Goal: Task Accomplishment & Management: Complete application form

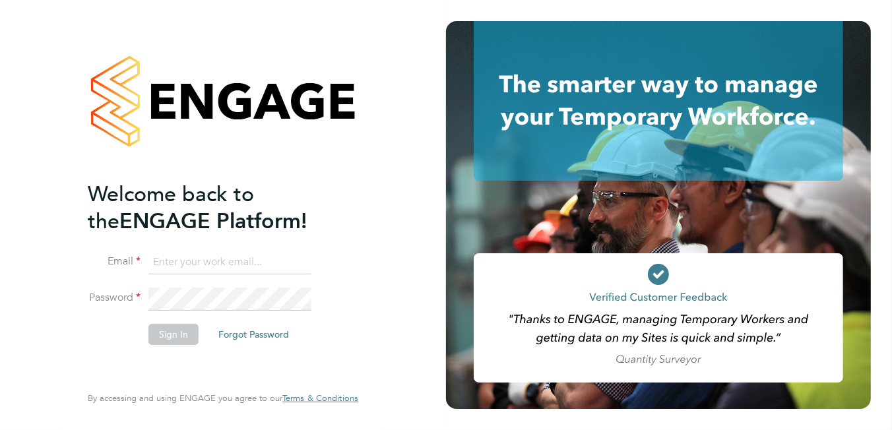
type input "brooke.m@net-temps.co.uk"
click at [162, 336] on button "Sign In" at bounding box center [173, 334] width 50 height 21
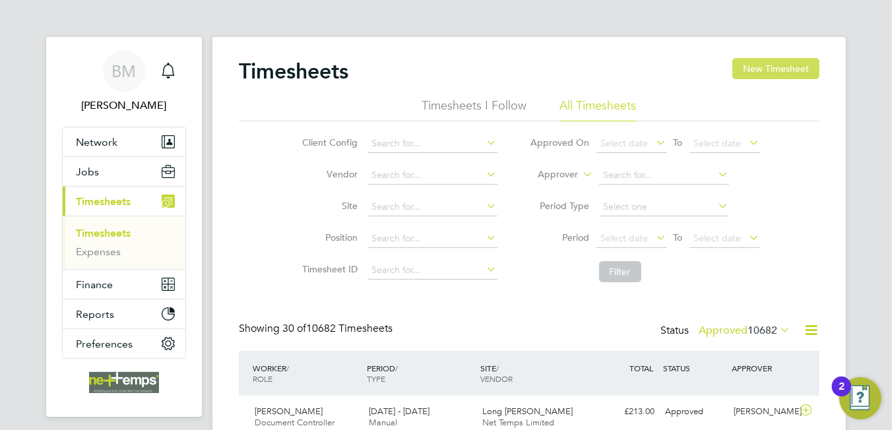
click at [767, 63] on button "New Timesheet" at bounding box center [775, 68] width 87 height 21
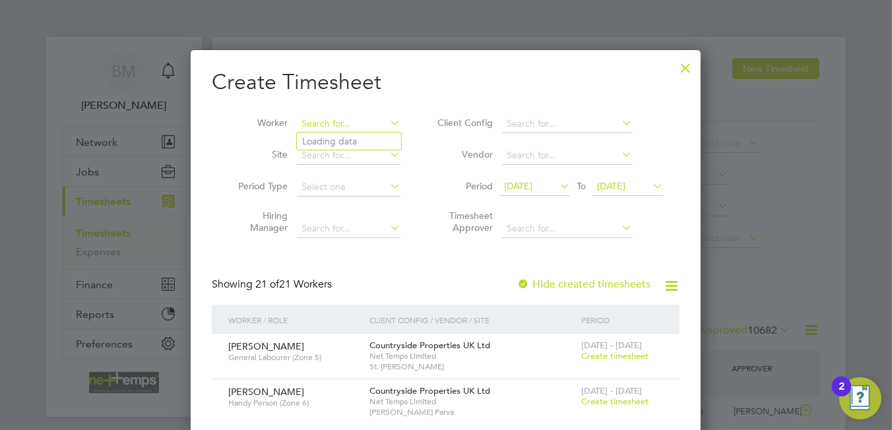
click at [323, 124] on input at bounding box center [349, 124] width 104 height 18
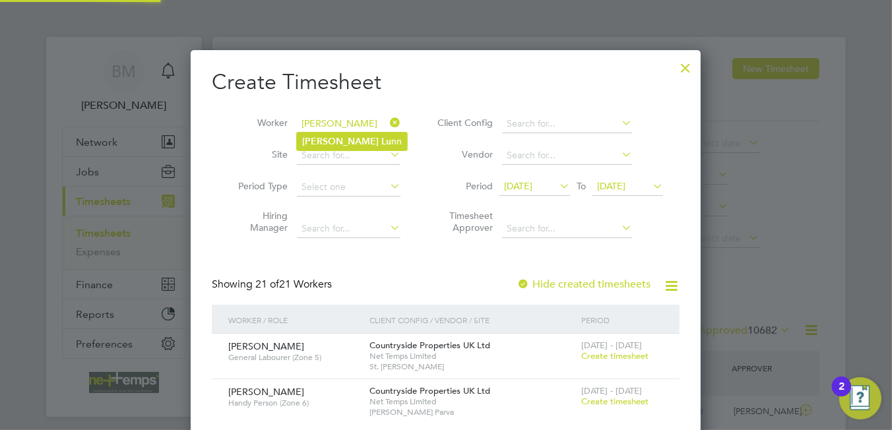
click at [358, 127] on input "[PERSON_NAME]" at bounding box center [349, 124] width 104 height 18
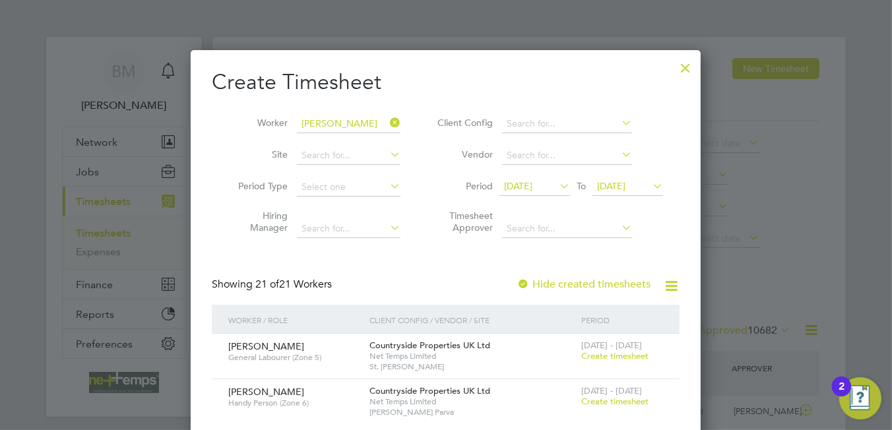
click at [365, 139] on li "[PERSON_NAME] nn" at bounding box center [352, 142] width 110 height 18
type input "[PERSON_NAME]"
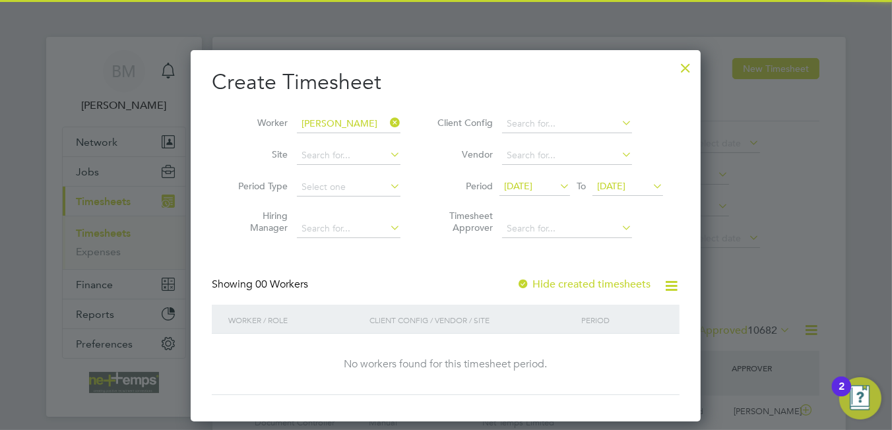
click at [599, 282] on label "Hide created timesheets" at bounding box center [583, 284] width 134 height 13
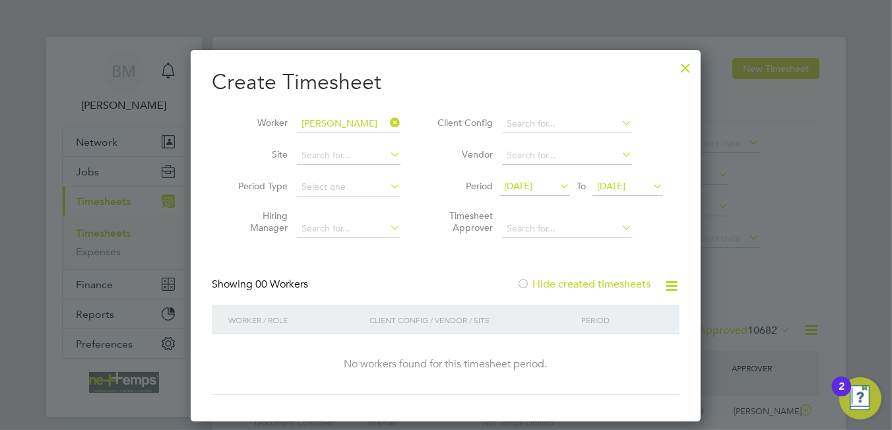
click at [590, 282] on label "Hide created timesheets" at bounding box center [583, 284] width 134 height 13
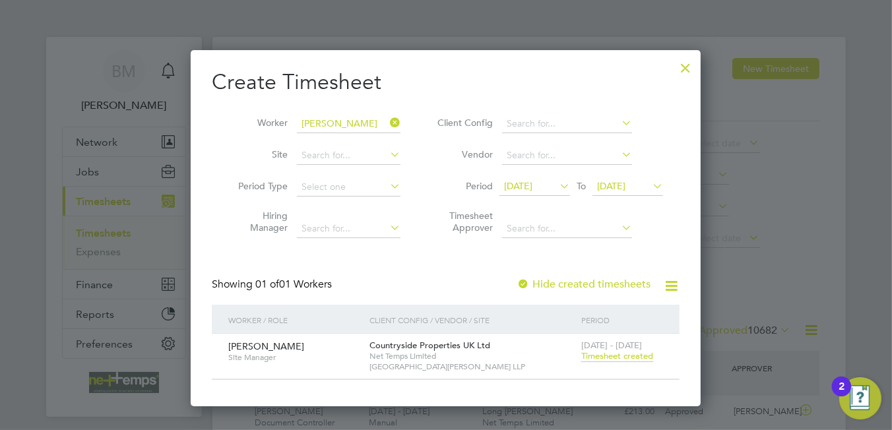
click at [598, 357] on span "Timesheet created" at bounding box center [617, 356] width 72 height 12
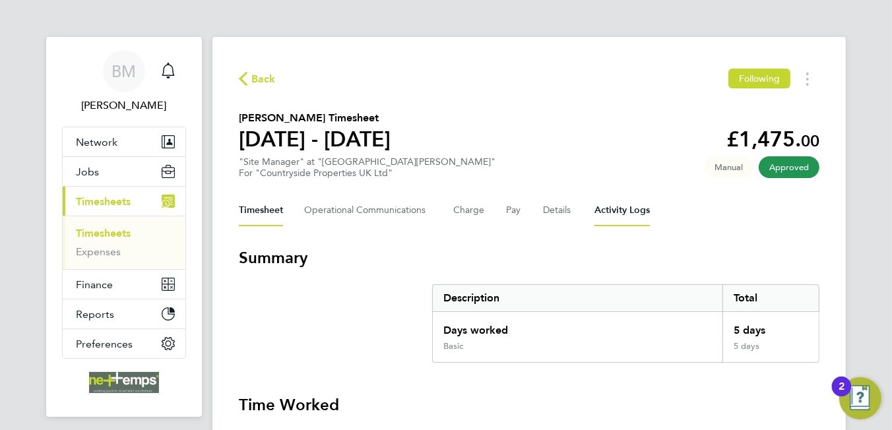
click at [594, 210] on Logs-tab "Activity Logs" at bounding box center [621, 211] width 55 height 32
